Goal: Task Accomplishment & Management: Use online tool/utility

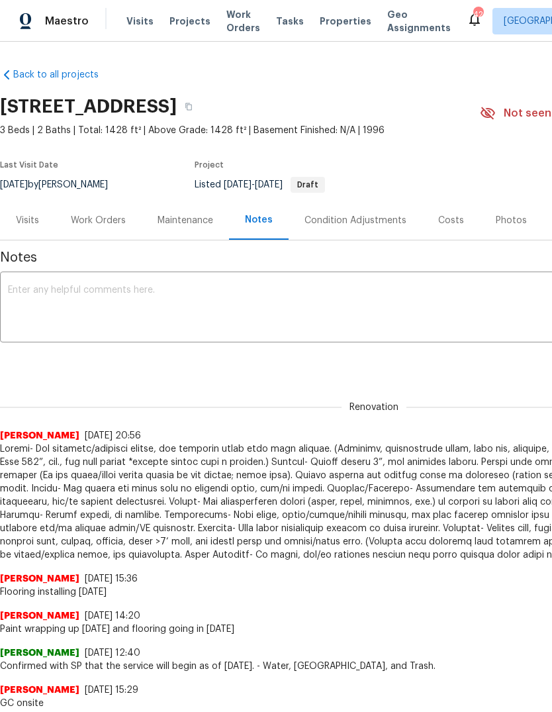
click at [72, 81] on link "Back to all projects" at bounding box center [63, 74] width 127 height 13
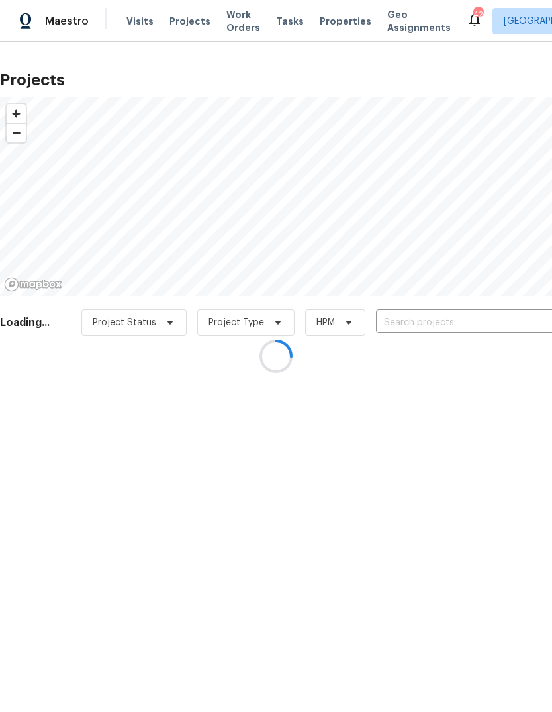
click at [452, 333] on div at bounding box center [276, 356] width 552 height 712
click at [442, 333] on div at bounding box center [276, 356] width 552 height 712
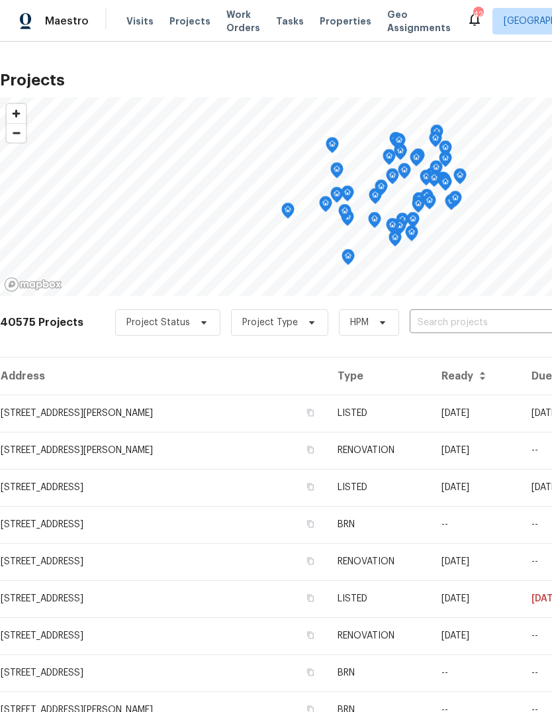
click at [446, 333] on input "text" at bounding box center [486, 323] width 152 height 21
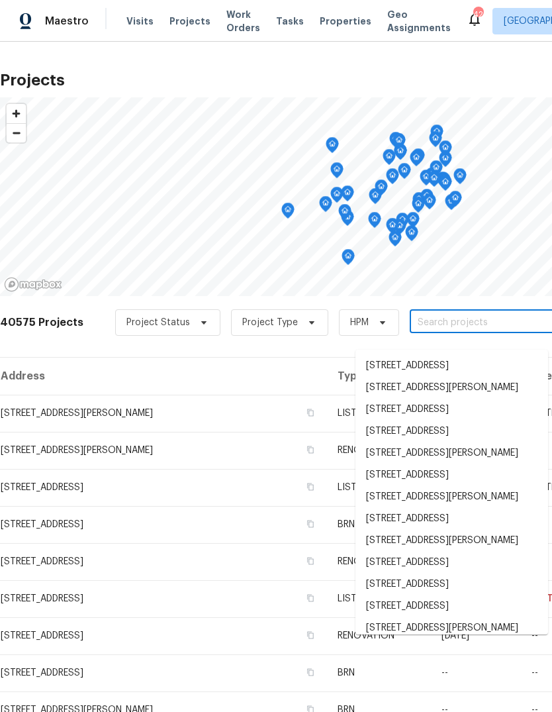
paste input "[STREET_ADDRESS][PERSON_NAME]"
type input "[STREET_ADDRESS][PERSON_NAME]"
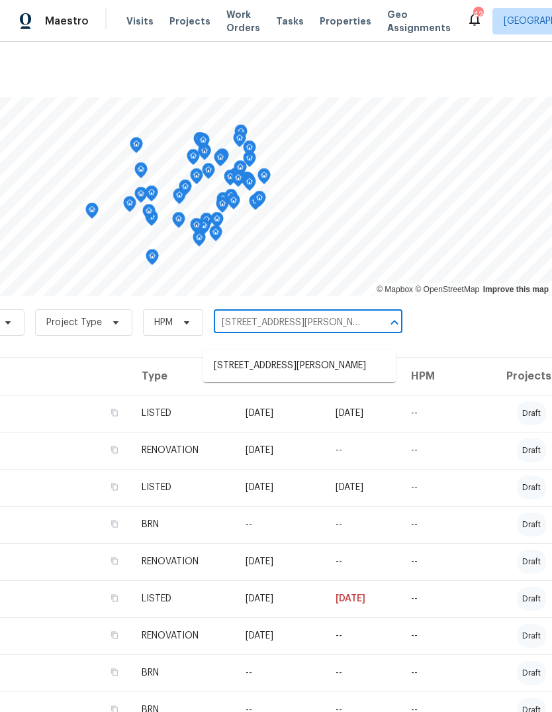
click at [307, 366] on li "[STREET_ADDRESS][PERSON_NAME]" at bounding box center [299, 366] width 193 height 22
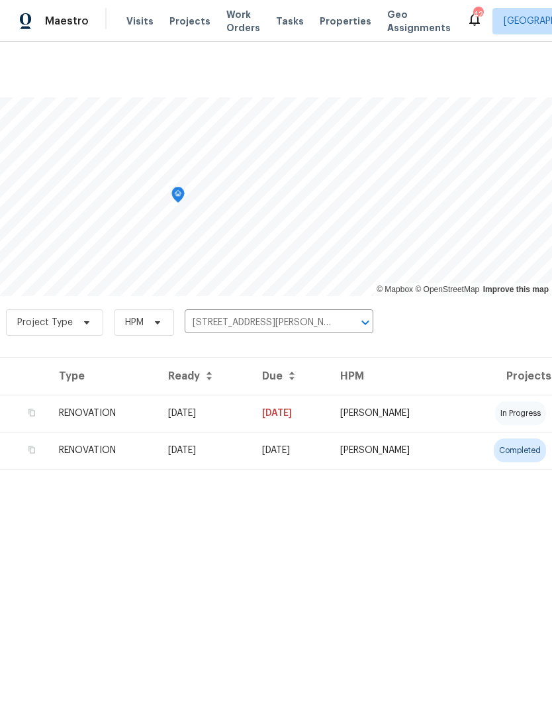
click at [101, 427] on td "RENOVATION" at bounding box center [102, 413] width 109 height 37
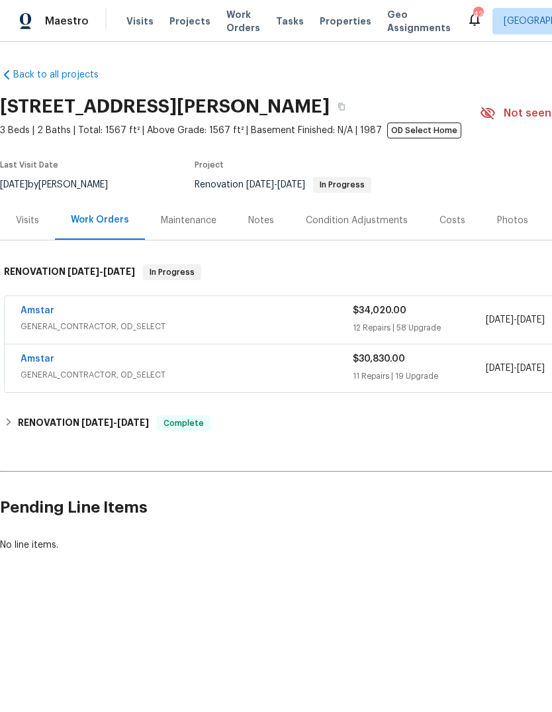
click at [265, 227] on div "Notes" at bounding box center [261, 220] width 26 height 13
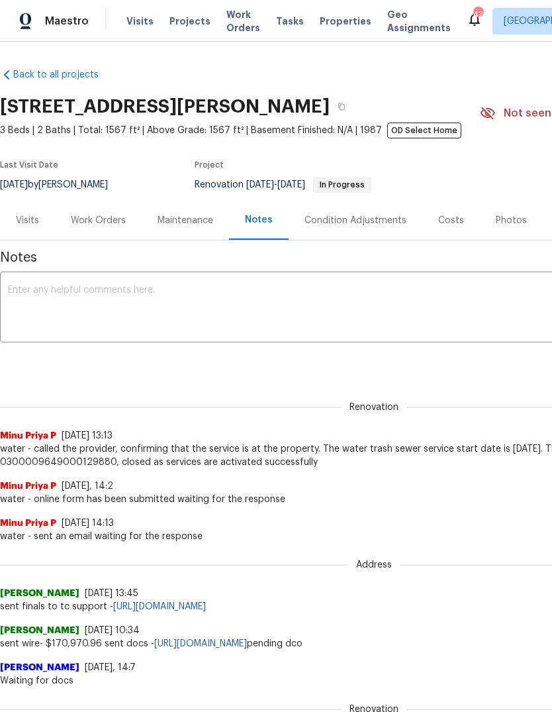
click at [284, 309] on textarea at bounding box center [374, 308] width 733 height 46
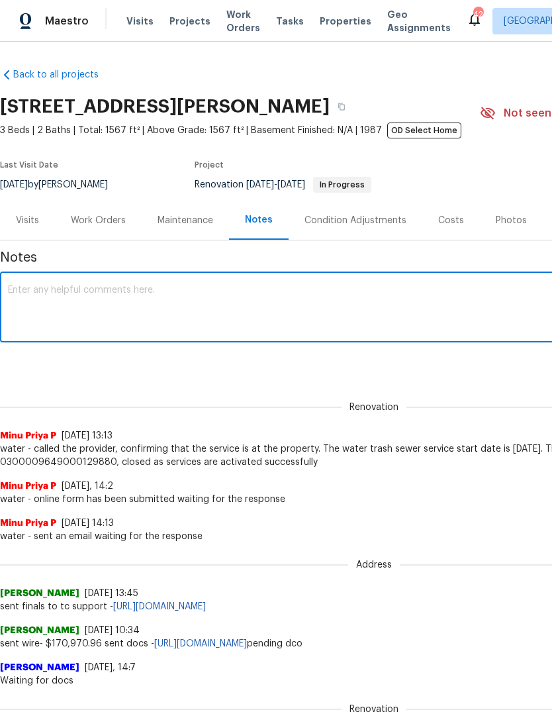
paste textarea "Loremi- Dol sitametc/adipisci elitse, doe temporin utlab etdo magn aliquae. (Ad…"
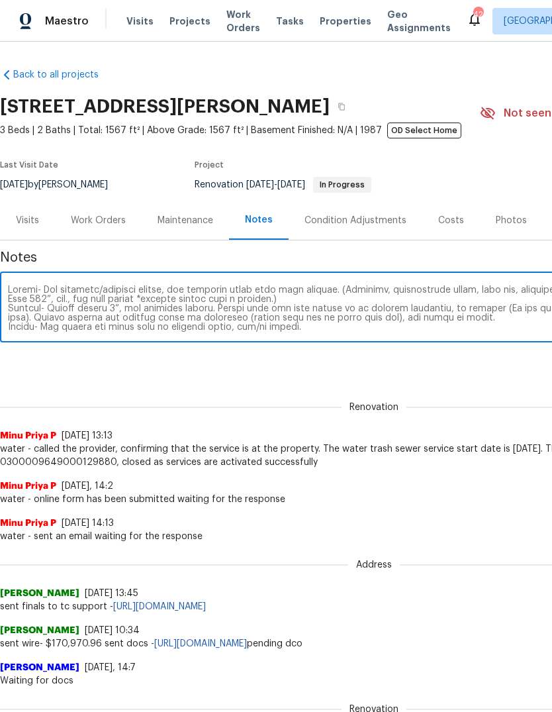
scroll to position [102, 0]
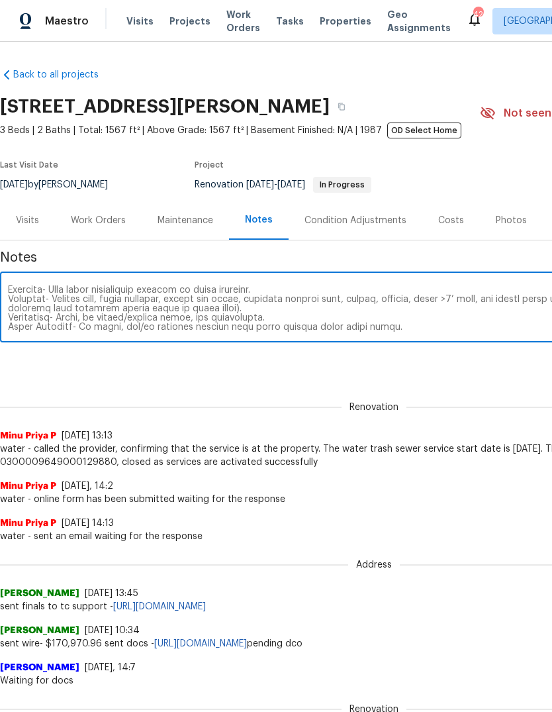
type textarea "Loremi- Dol sitametc/adipisci elitse, doe temporin utlab etdo magn aliquae. (Ad…"
click at [376, 375] on div "Renovation (current) 74009e9b-7f8d-4861-8993-984f7e40d9f6 ​ Add" at bounding box center [374, 362] width 748 height 25
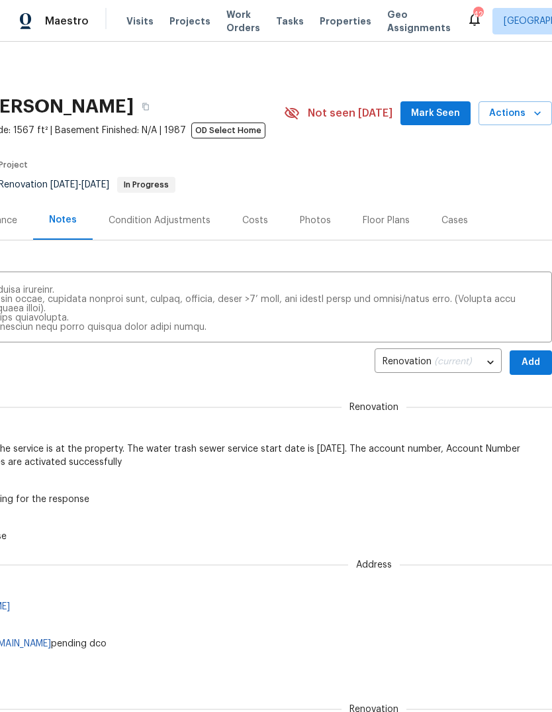
scroll to position [0, 196]
click at [531, 371] on span "Add" at bounding box center [531, 362] width 21 height 17
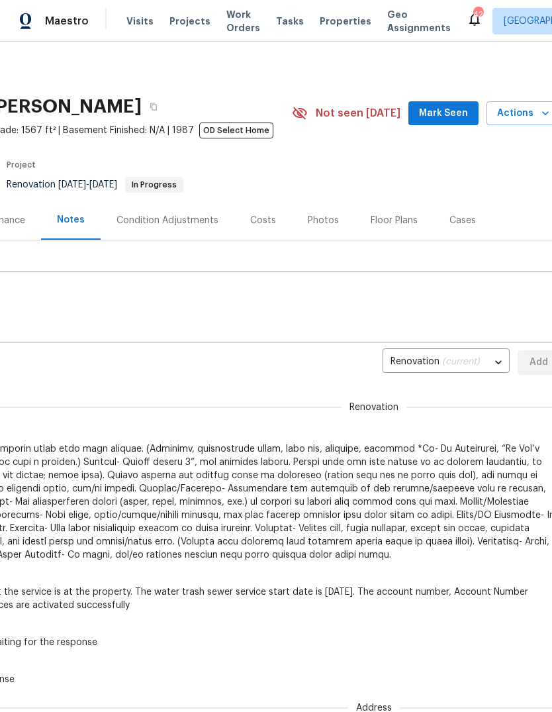
scroll to position [0, 189]
